Goal: Book appointment/travel/reservation

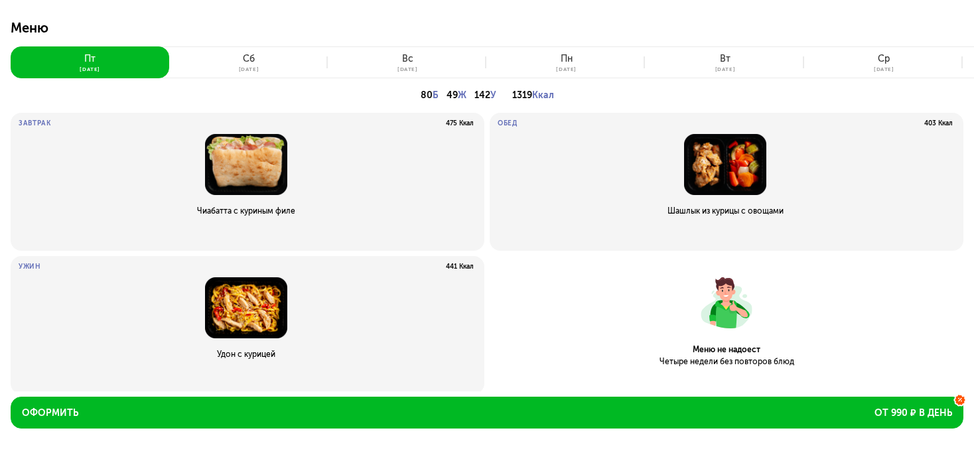
scroll to position [125, 0]
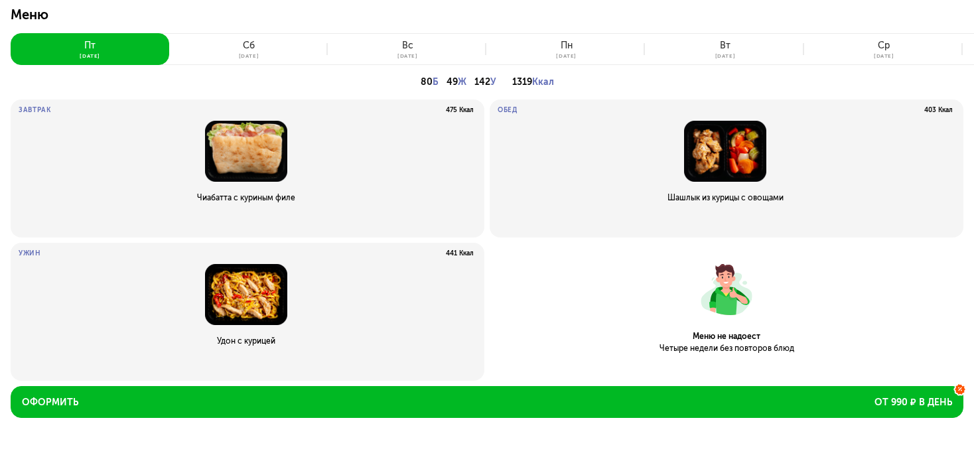
click at [254, 46] on div "сб" at bounding box center [249, 45] width 12 height 11
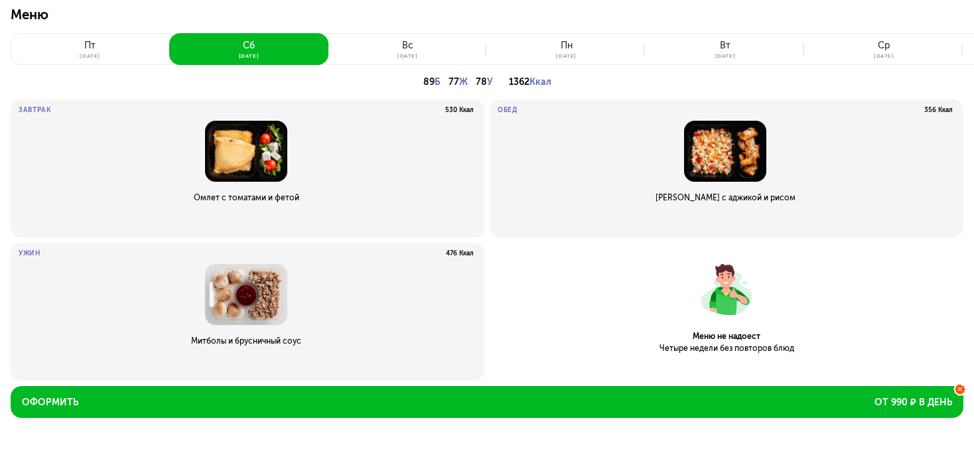
click at [405, 46] on div "вс" at bounding box center [407, 45] width 11 height 11
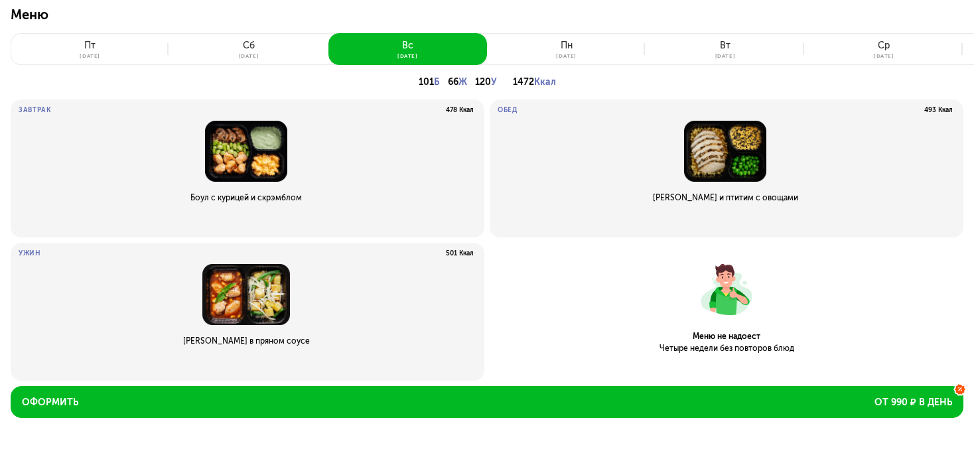
click at [563, 48] on div "пн" at bounding box center [567, 45] width 12 height 11
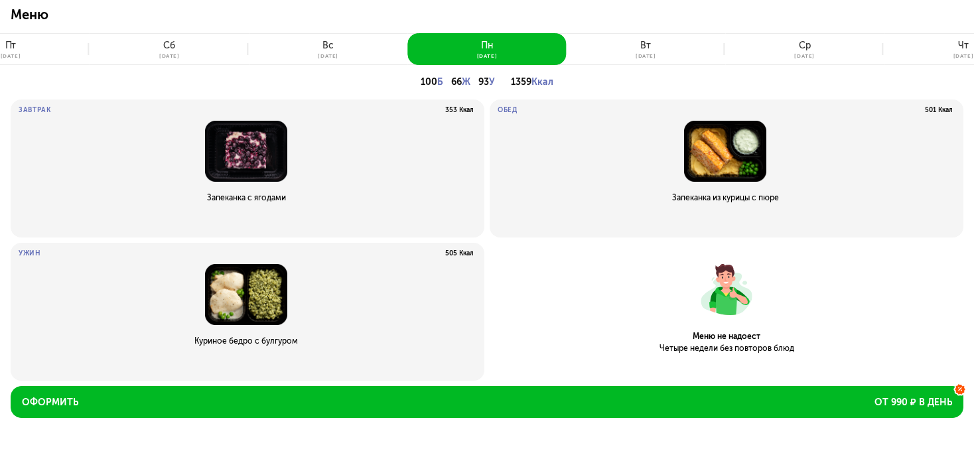
click at [643, 46] on div "вт" at bounding box center [645, 45] width 11 height 11
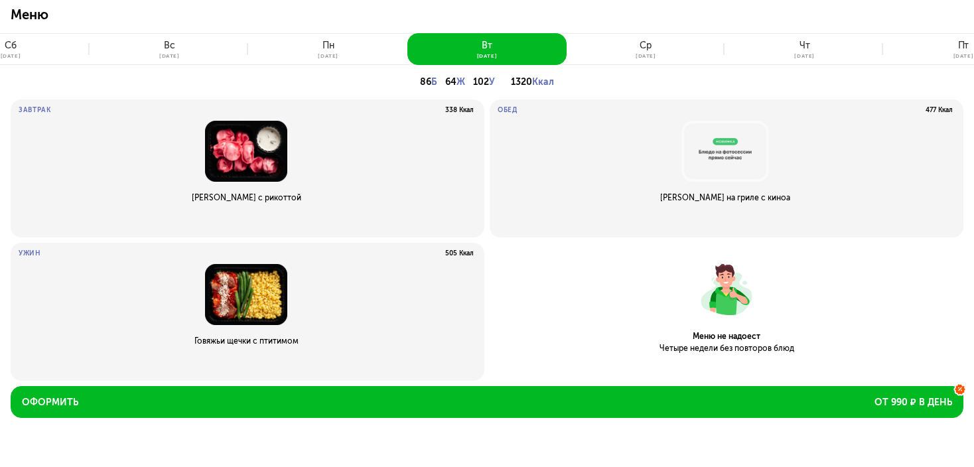
click at [644, 46] on div "ср" at bounding box center [646, 45] width 12 height 11
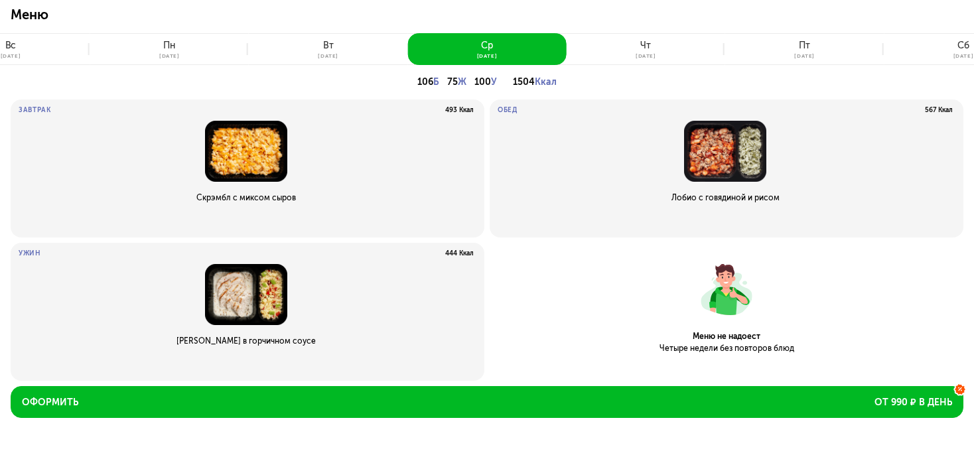
click at [641, 50] on div "чт" at bounding box center [645, 45] width 11 height 11
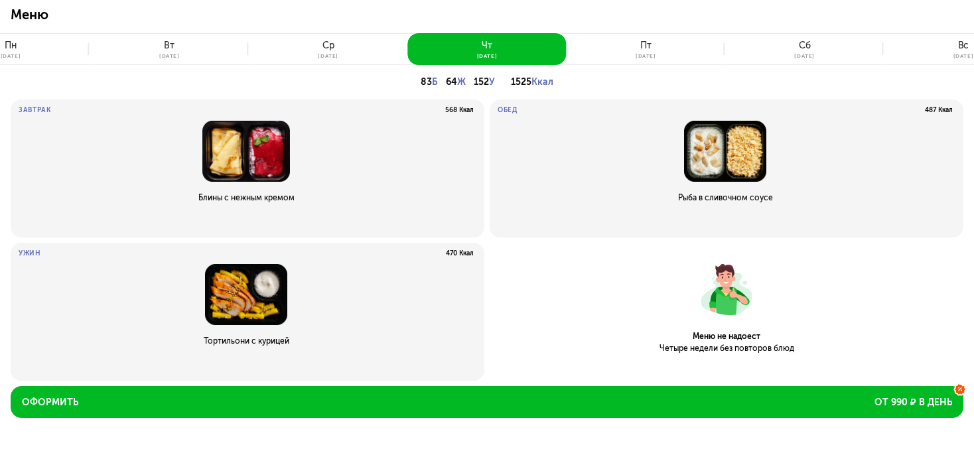
click at [644, 43] on div "пт" at bounding box center [645, 45] width 11 height 11
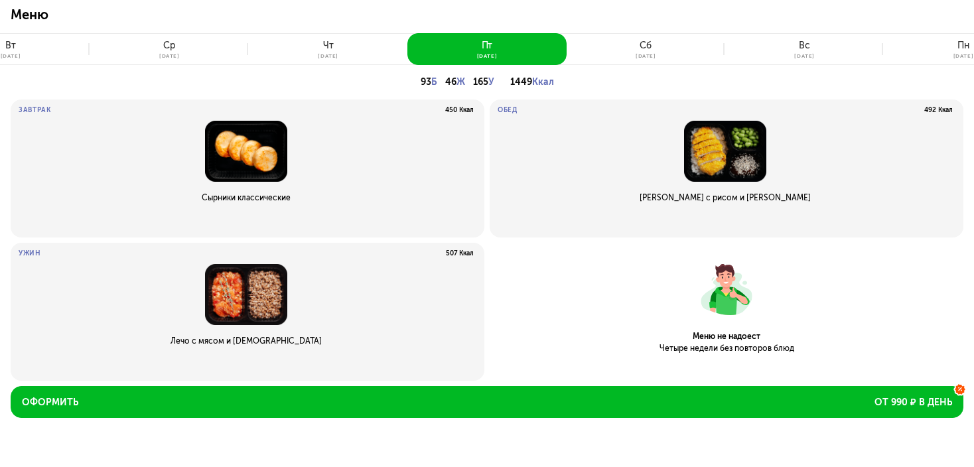
click at [649, 45] on div "сб" at bounding box center [646, 45] width 12 height 11
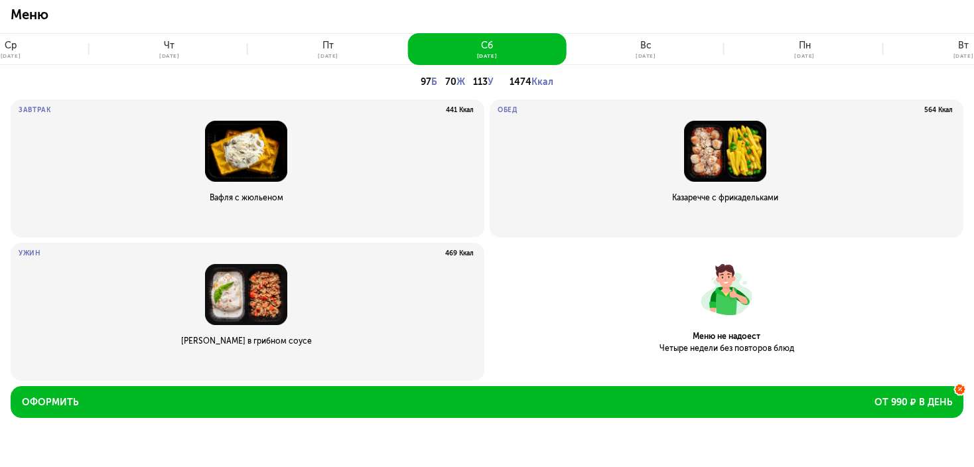
click at [648, 45] on div "вс" at bounding box center [645, 45] width 11 height 11
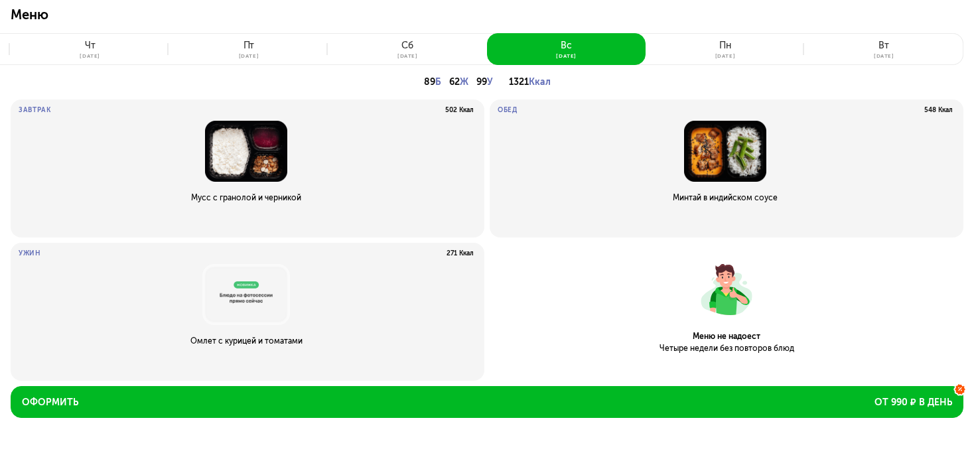
click at [720, 43] on div "пн" at bounding box center [725, 45] width 12 height 11
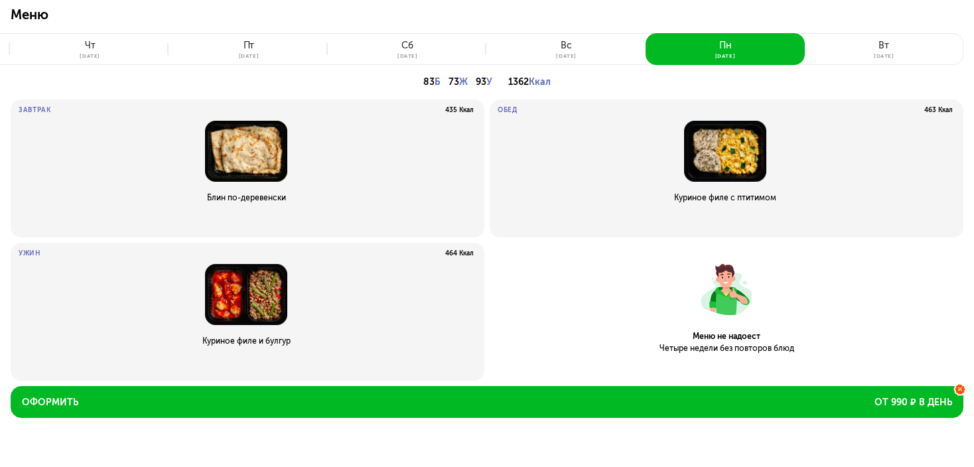
click at [888, 40] on div "вт" at bounding box center [883, 45] width 11 height 11
